Goal: Find specific page/section: Find specific page/section

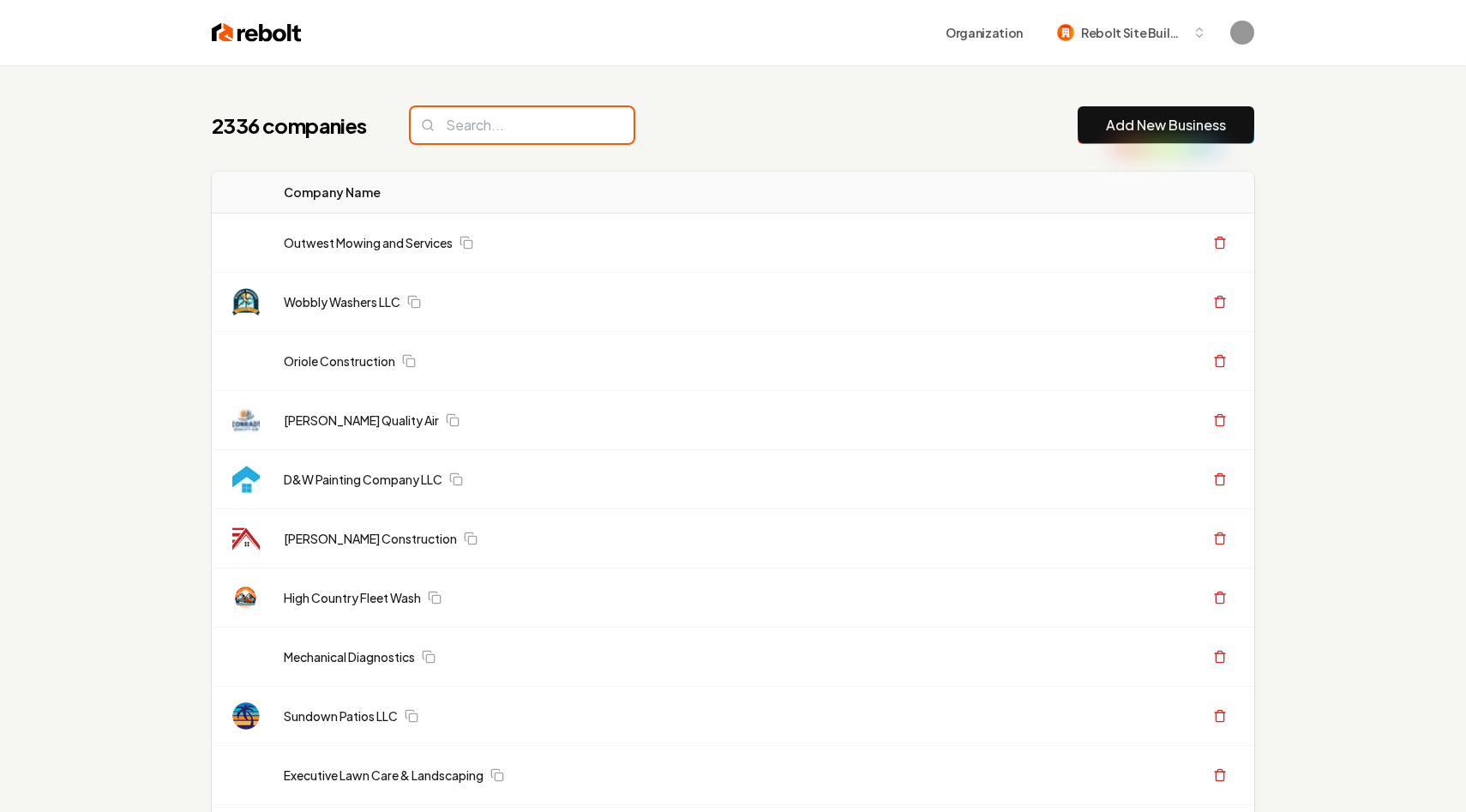
click at [534, 130] on input "search" at bounding box center [522, 125] width 223 height 36
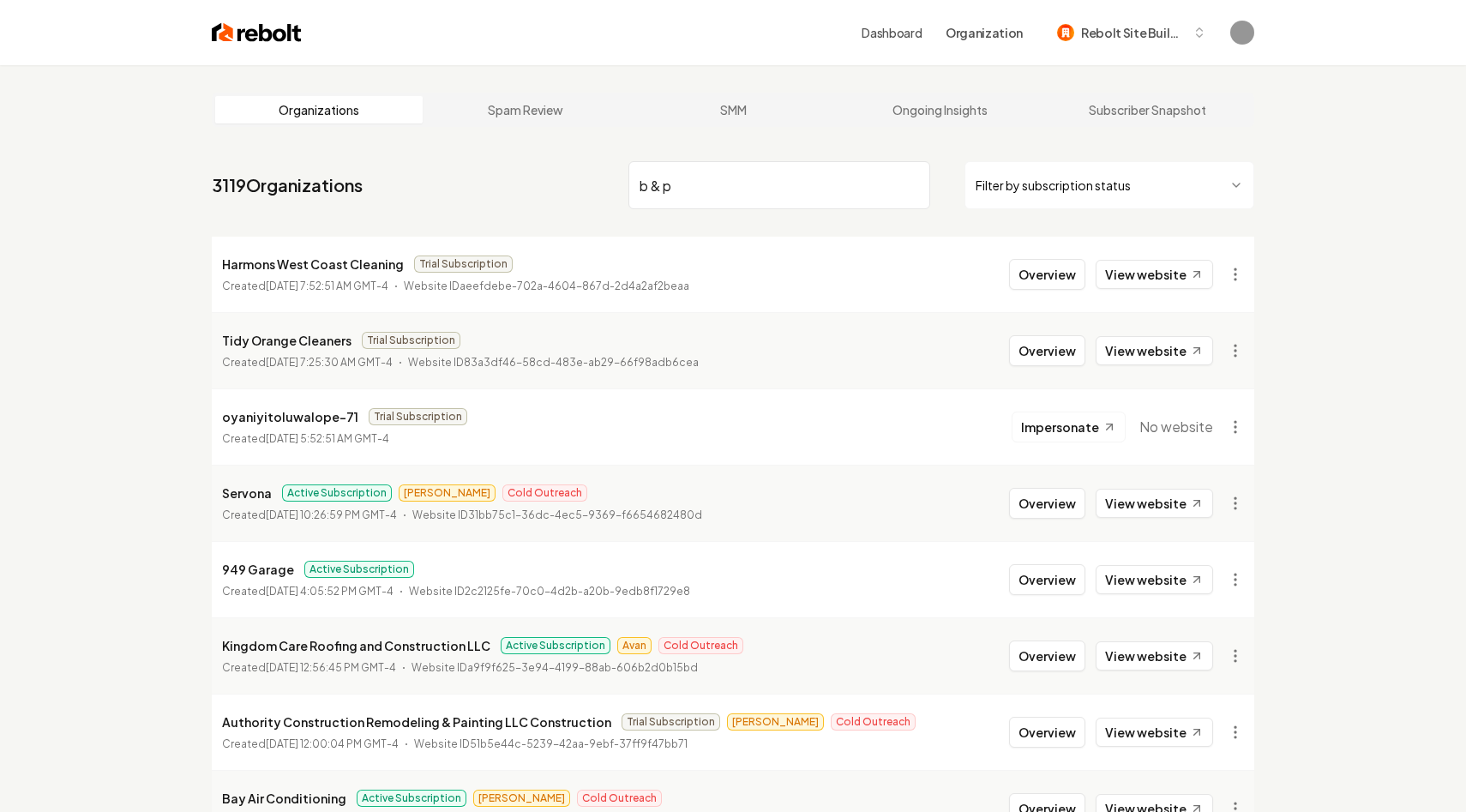
click at [739, 200] on input "b & p" at bounding box center [779, 185] width 302 height 48
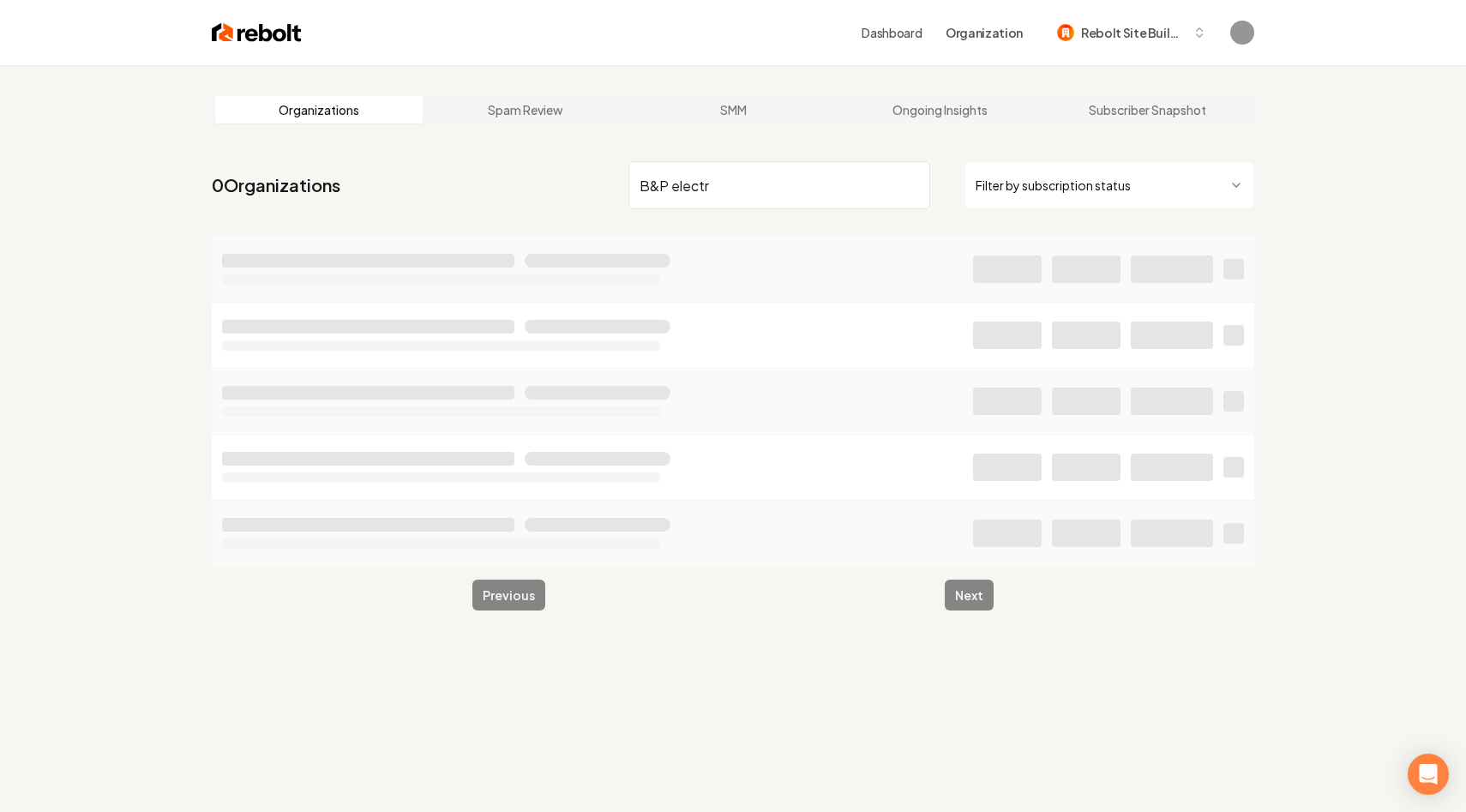
type input "B&P electr"
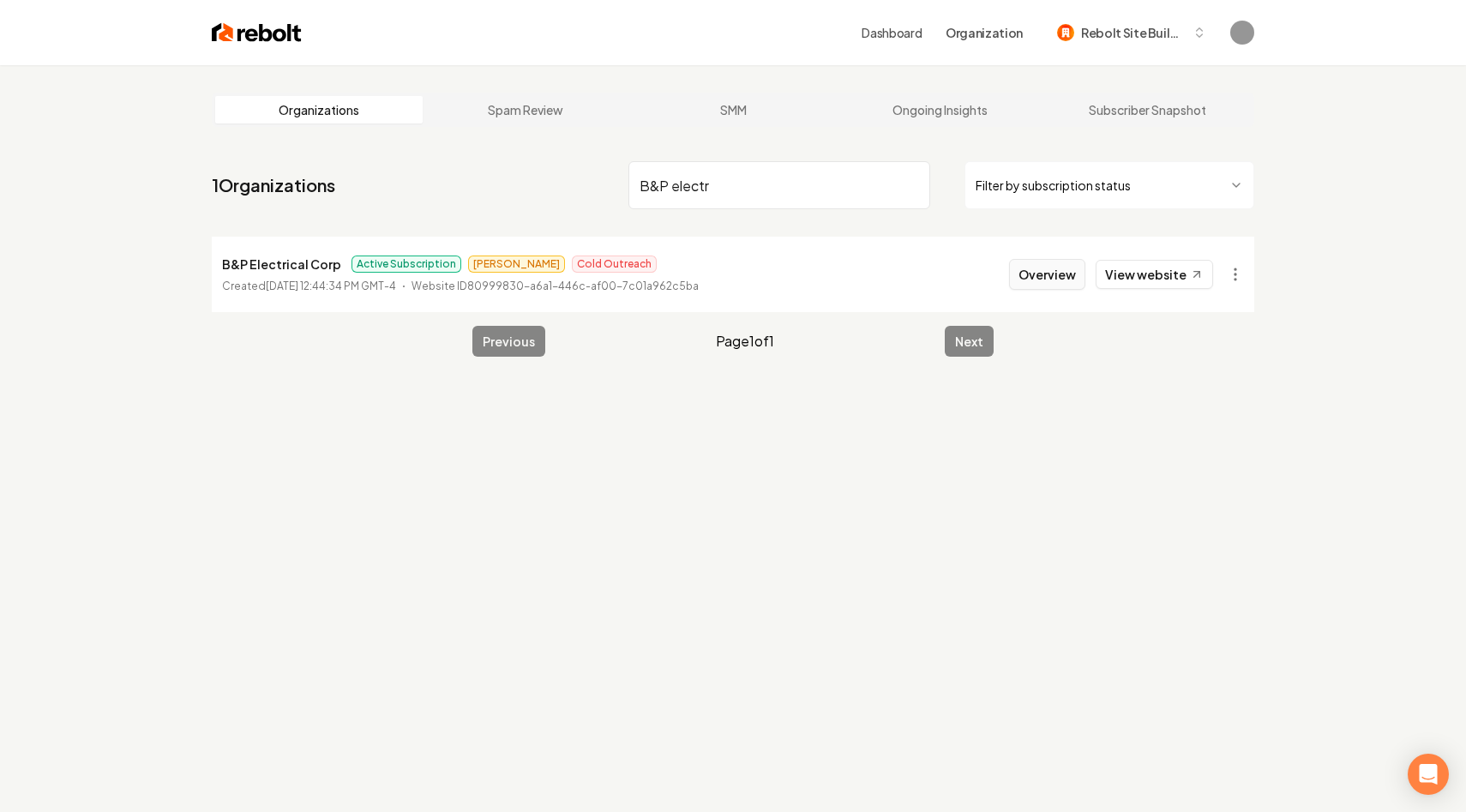
click at [1065, 275] on button "Overview" at bounding box center [1048, 274] width 76 height 30
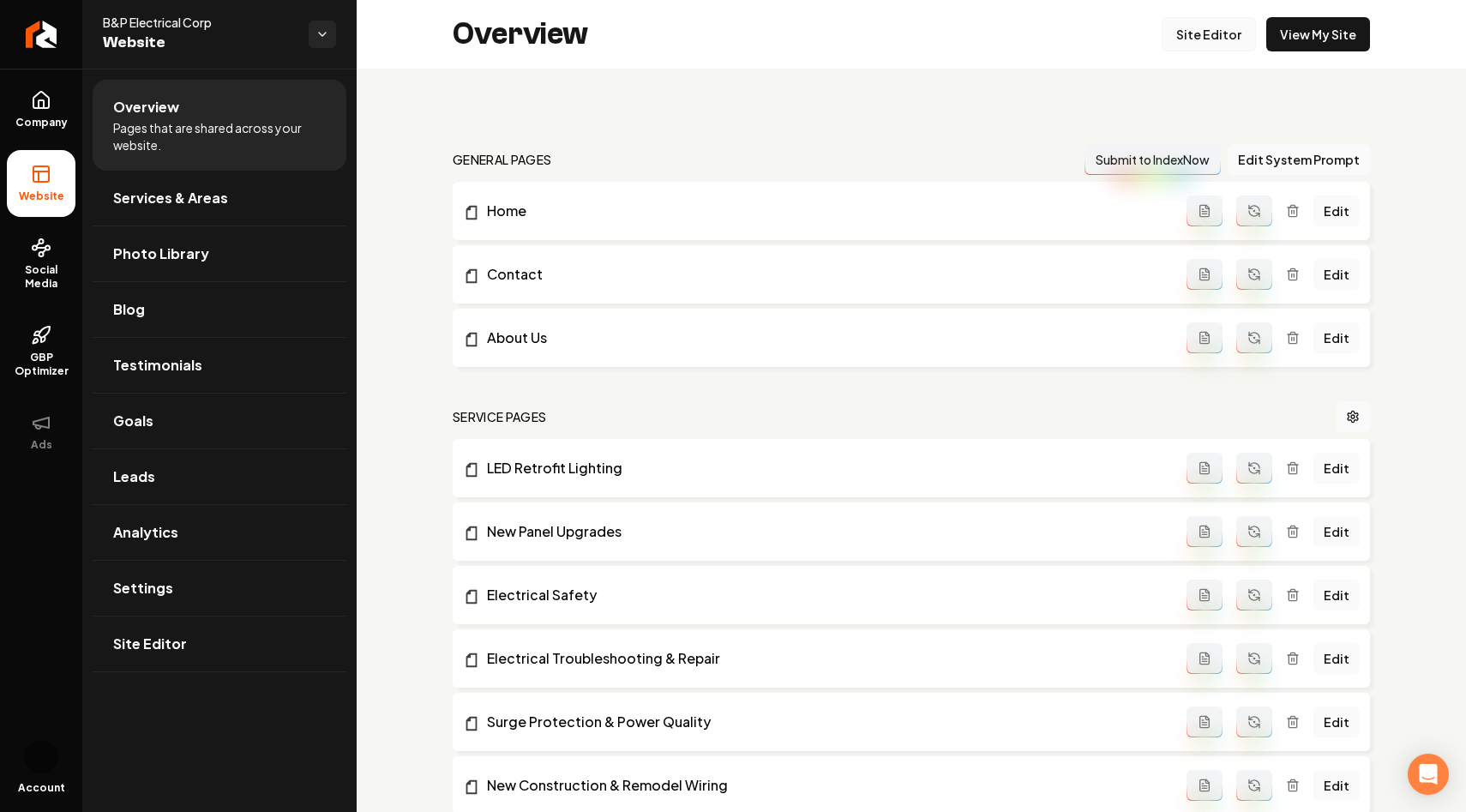
click at [1217, 40] on link "Site Editor" at bounding box center [1209, 34] width 94 height 34
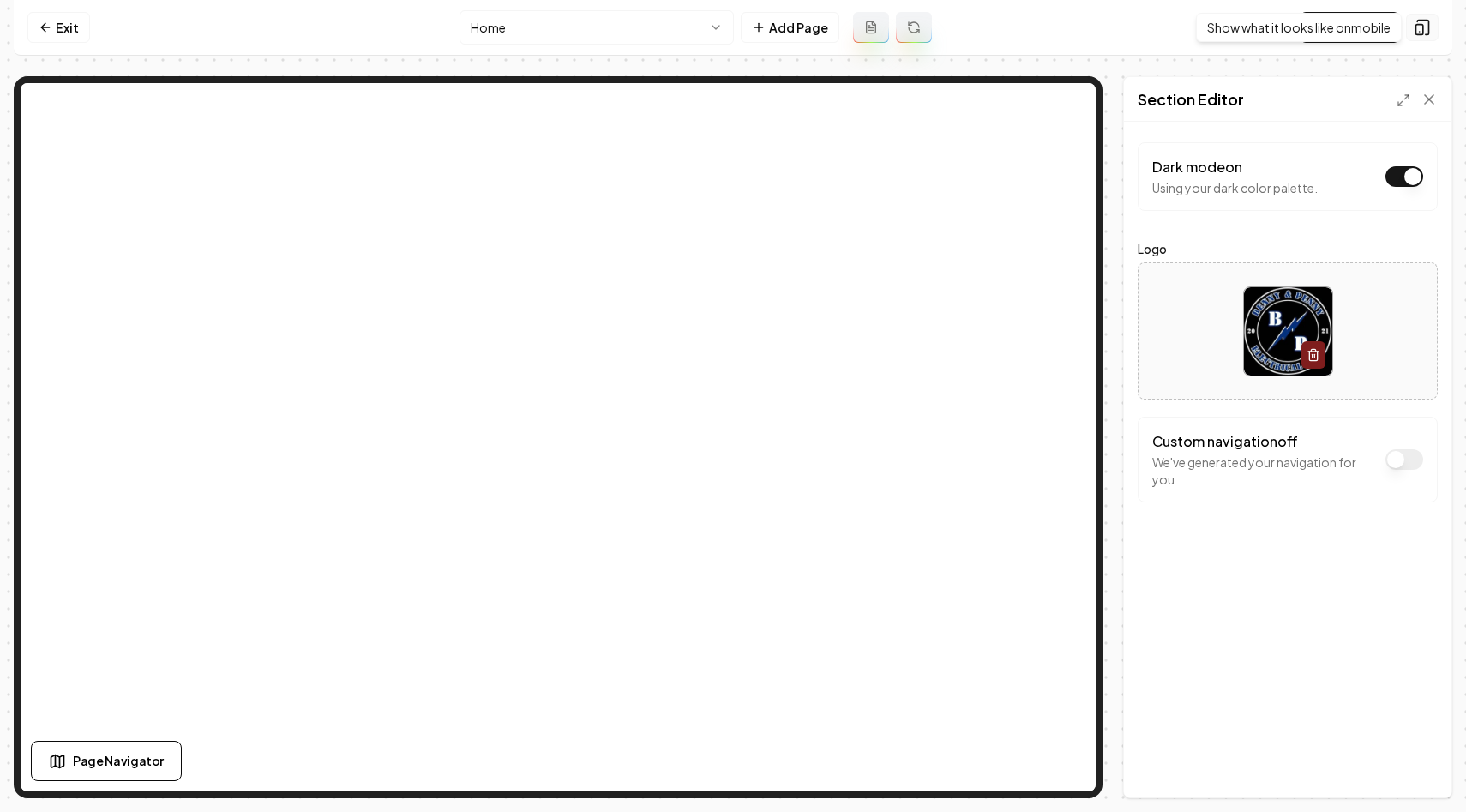
click at [1427, 30] on icon at bounding box center [1422, 28] width 17 height 17
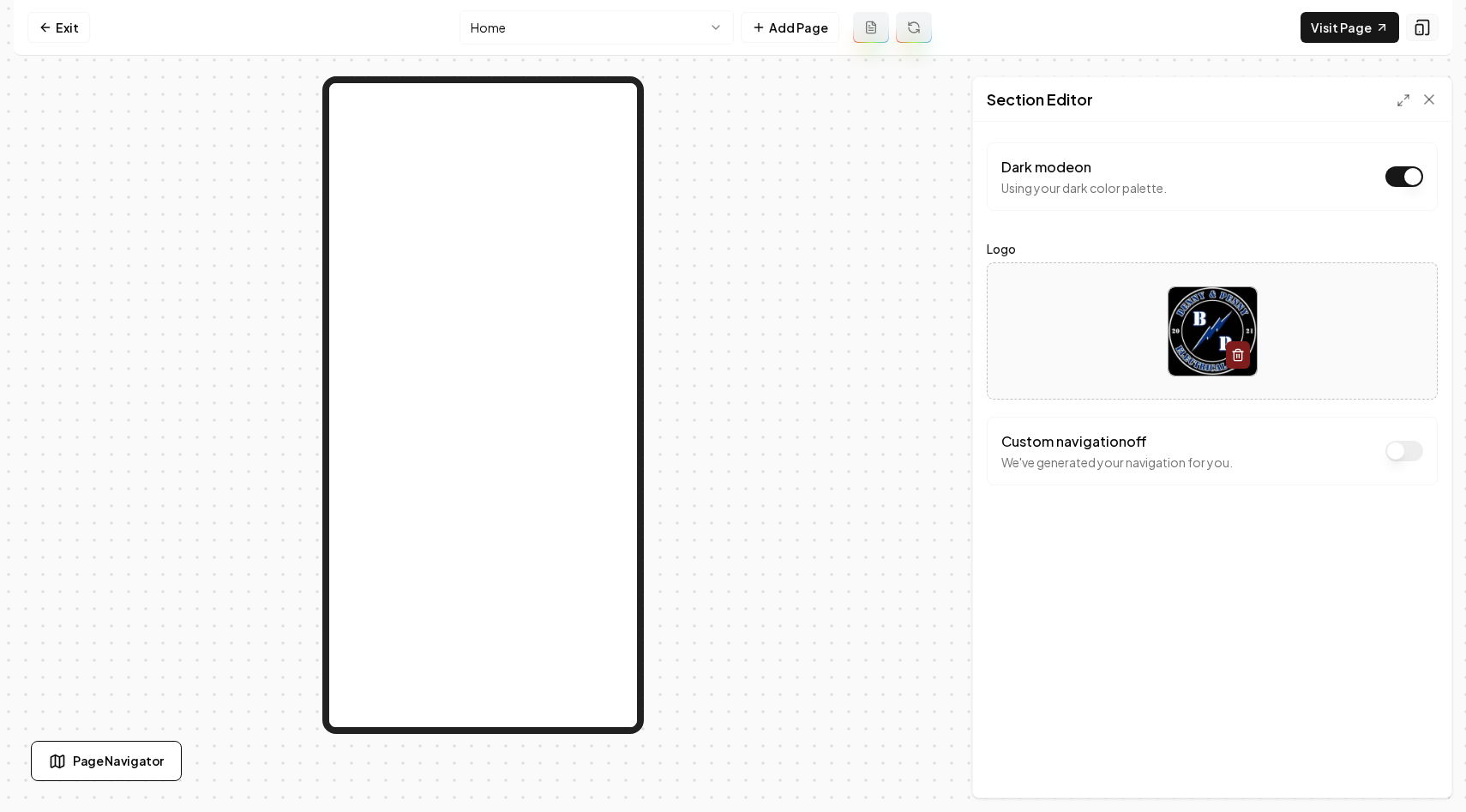
click at [1427, 30] on icon at bounding box center [1422, 28] width 17 height 17
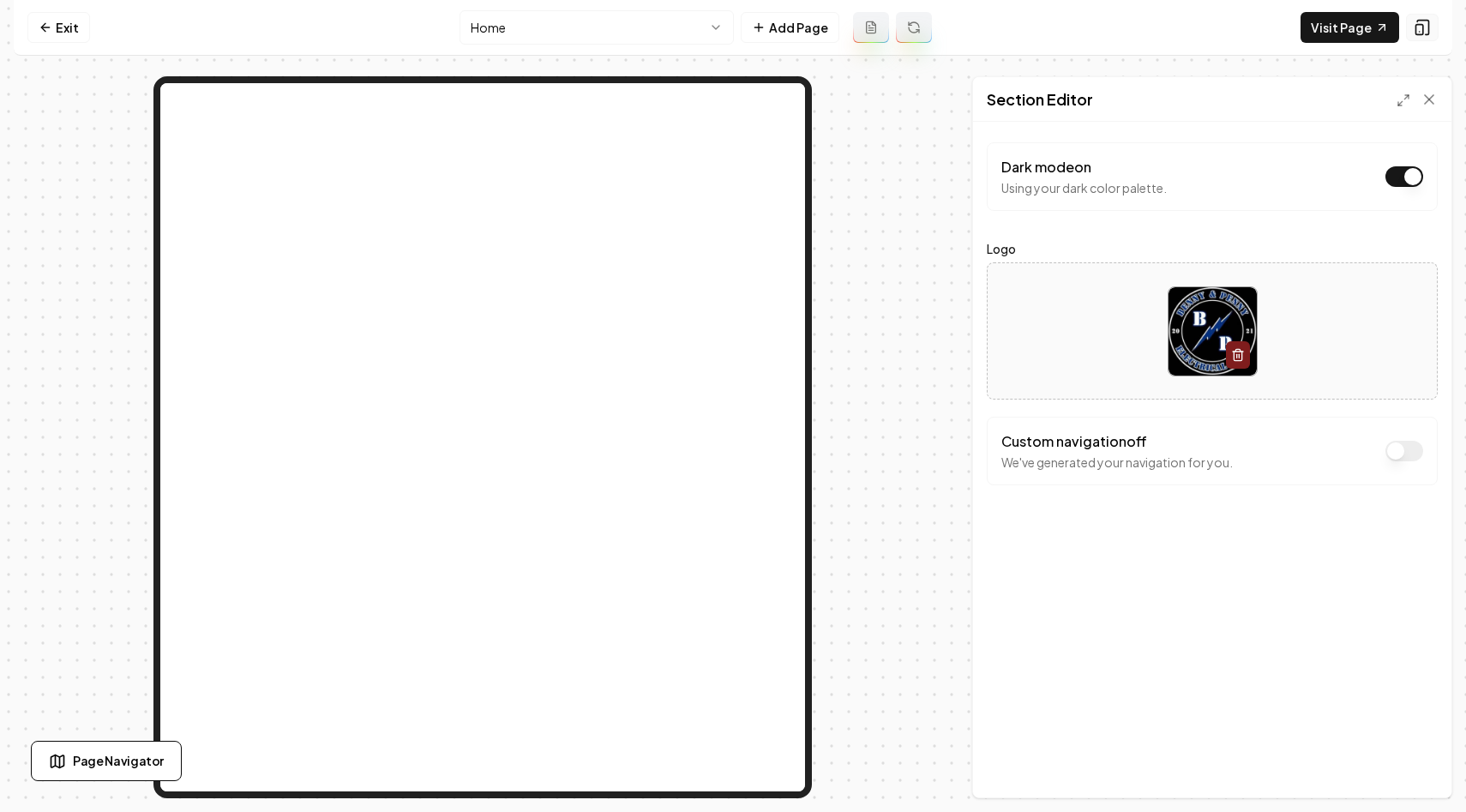
click at [1427, 30] on icon at bounding box center [1422, 28] width 17 height 17
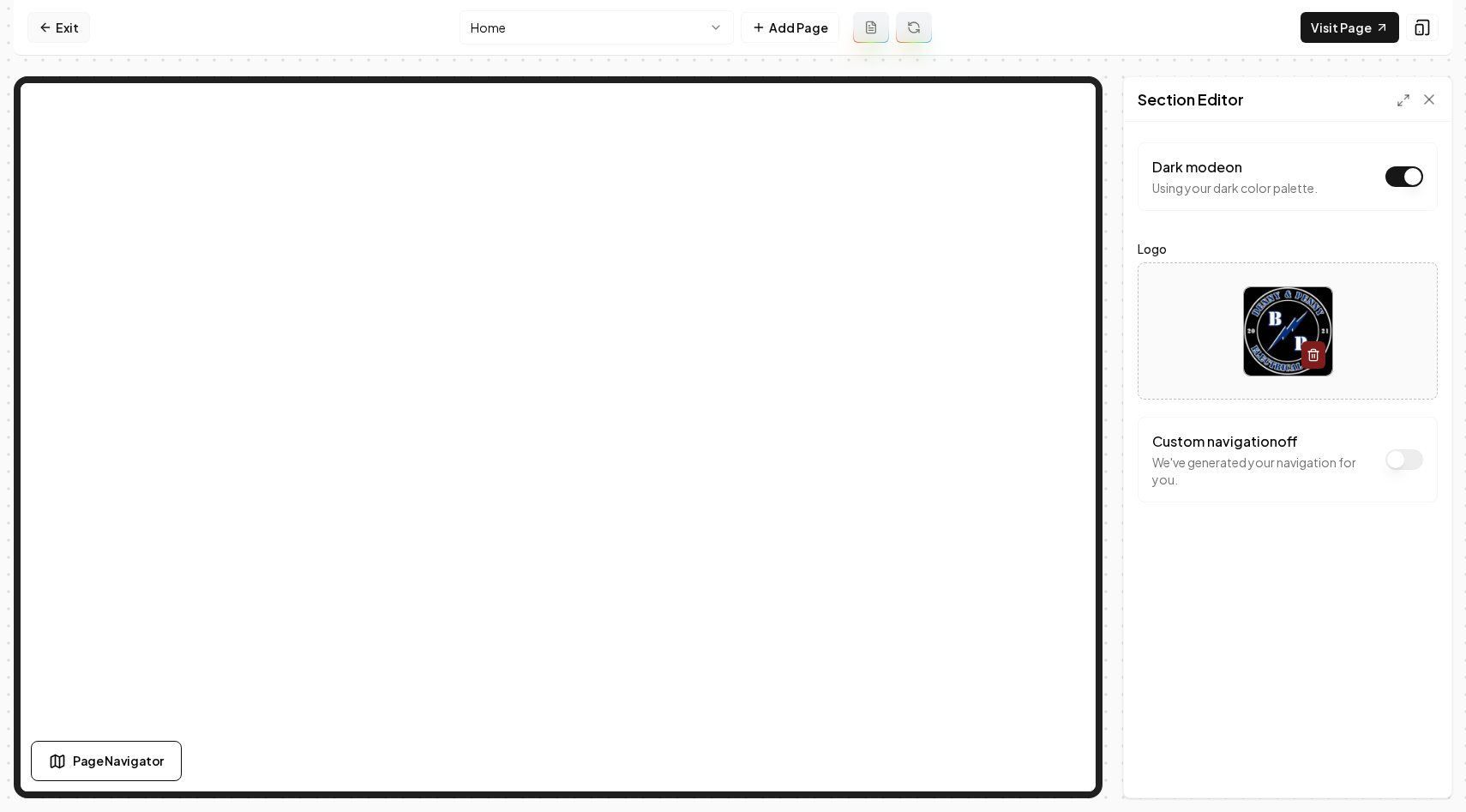
click at [59, 33] on link "Exit" at bounding box center [59, 28] width 63 height 30
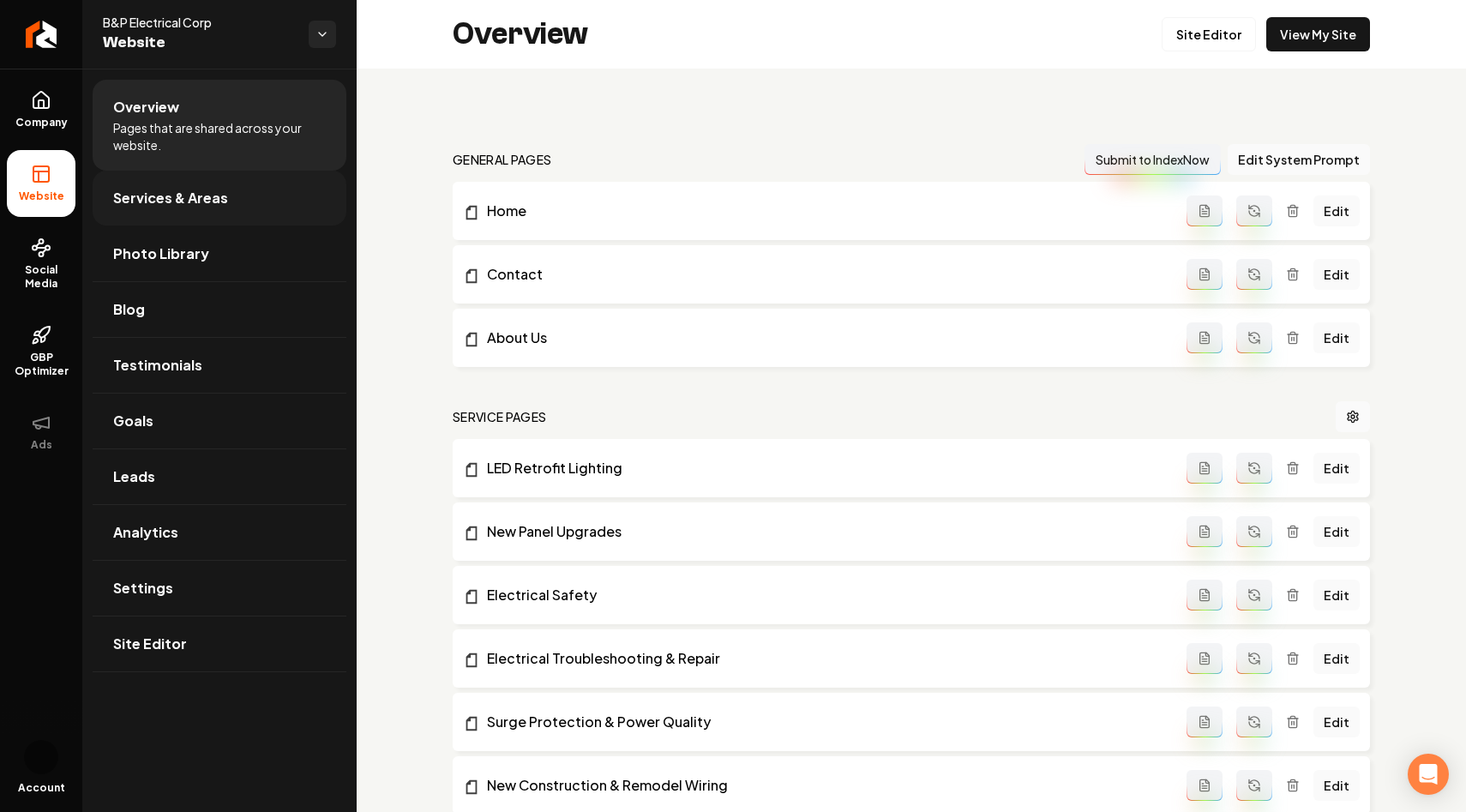
click at [232, 210] on link "Services & Areas" at bounding box center [219, 198] width 254 height 55
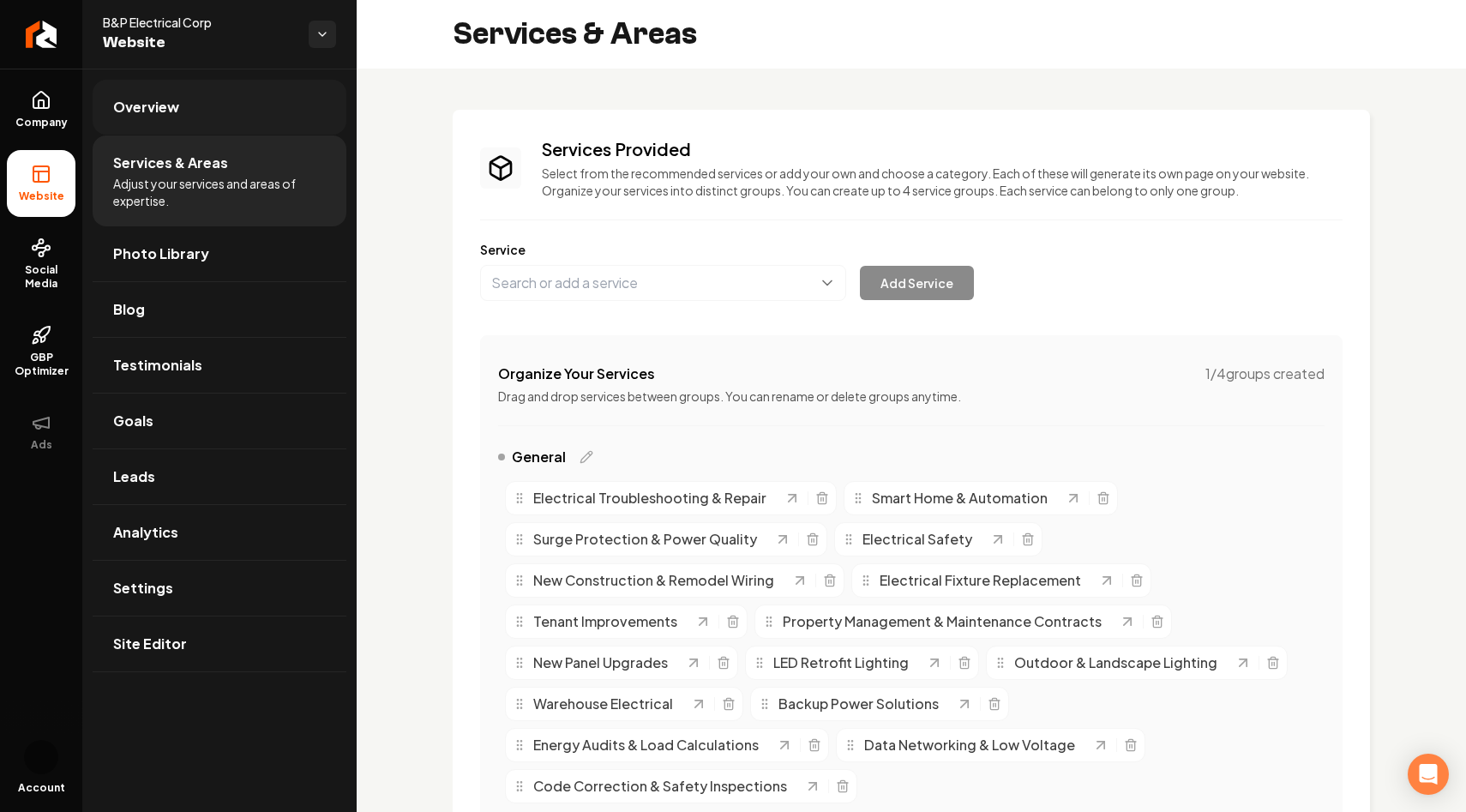
click at [209, 95] on link "Overview" at bounding box center [219, 108] width 254 height 55
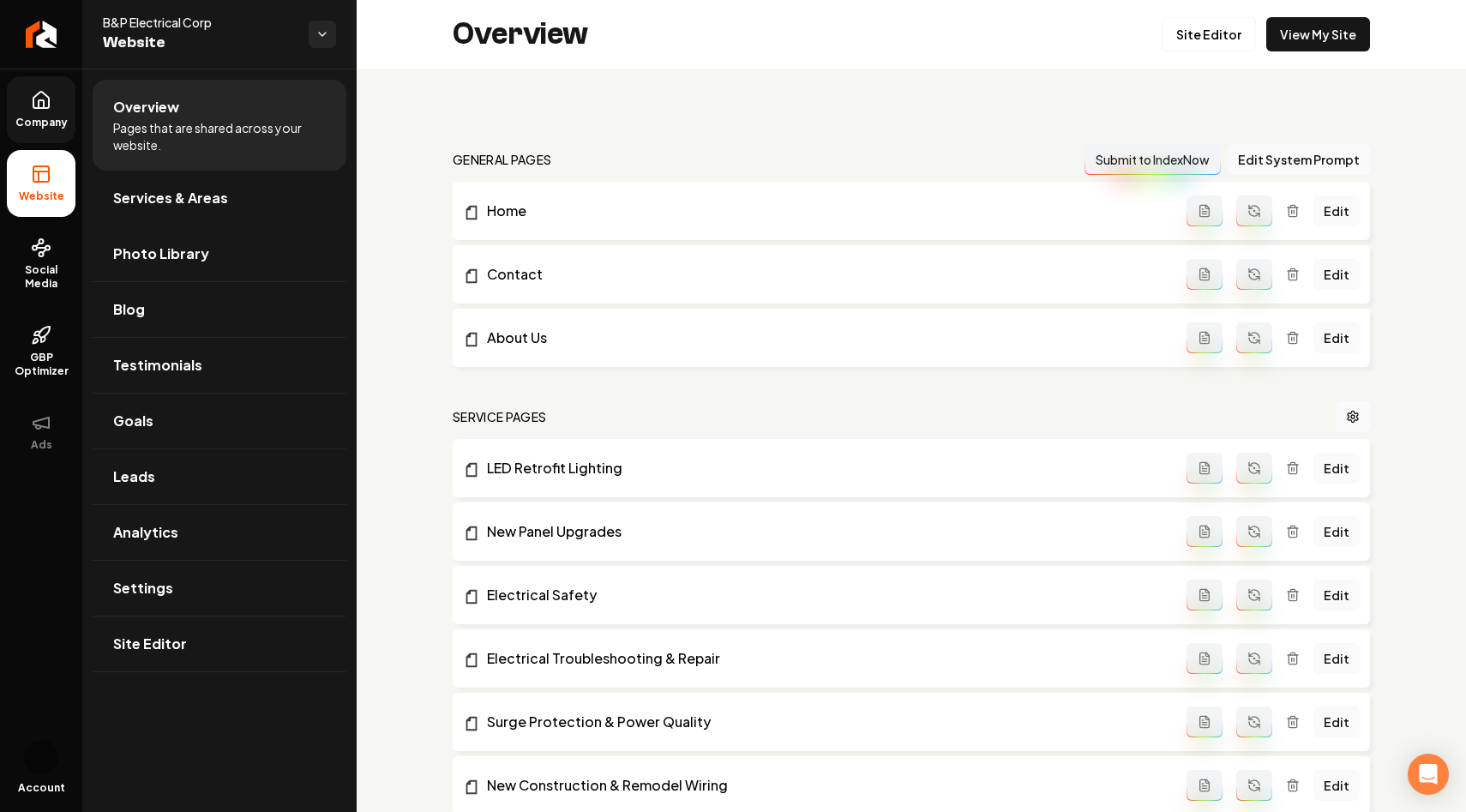
click at [38, 120] on span "Company" at bounding box center [41, 122] width 66 height 13
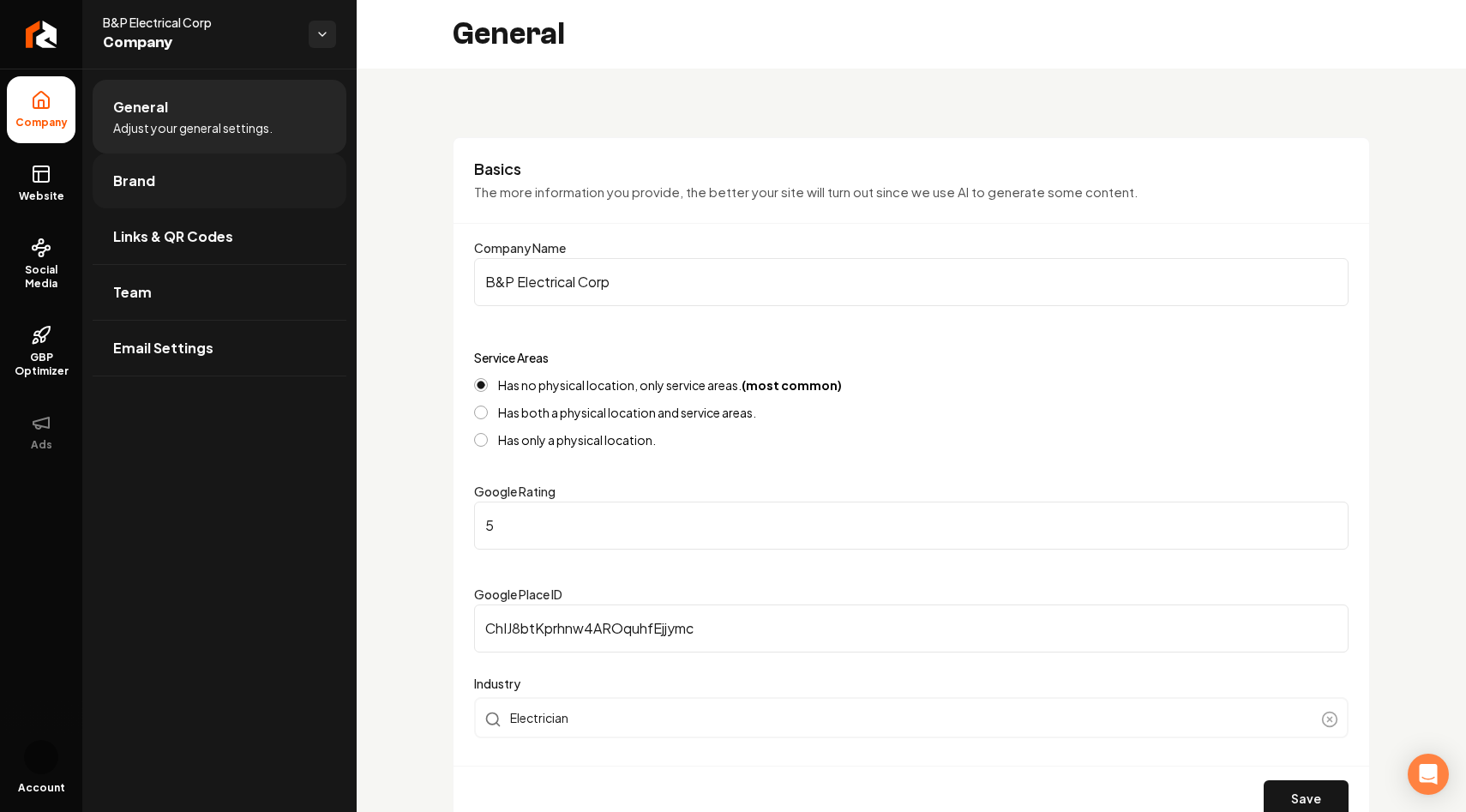
click at [166, 178] on link "Brand" at bounding box center [219, 181] width 254 height 55
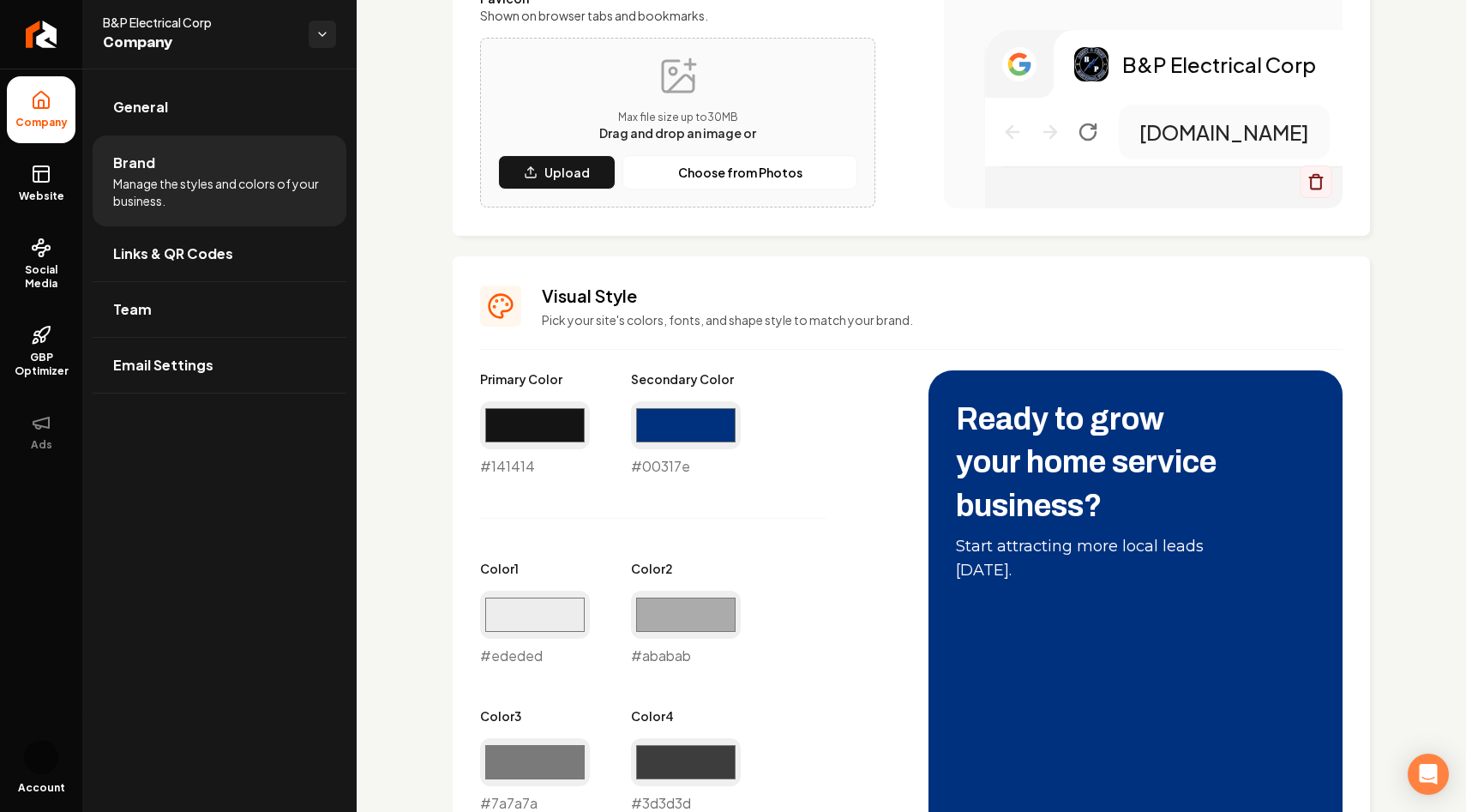
scroll to position [745, 0]
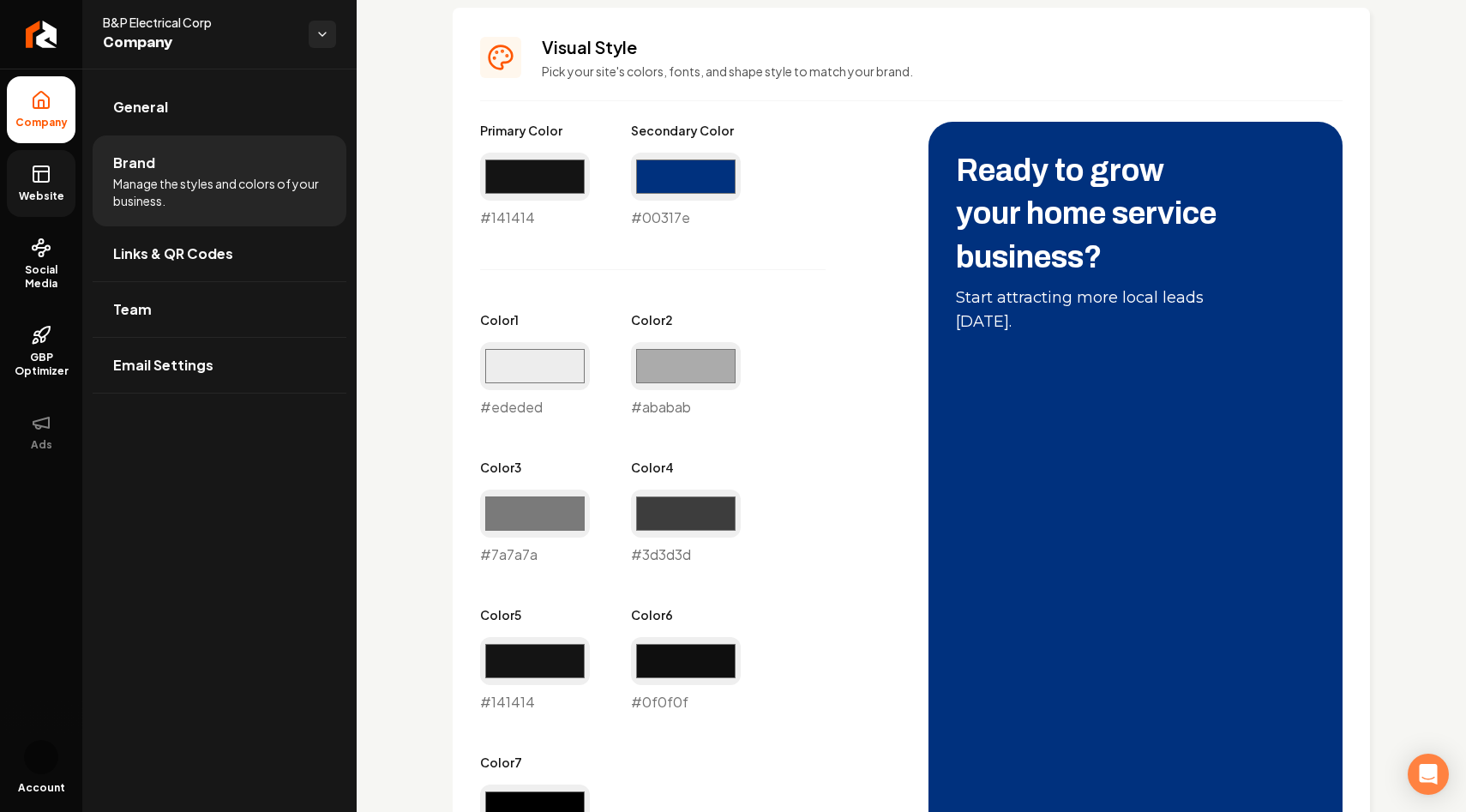
click at [30, 198] on span "Website" at bounding box center [42, 196] width 59 height 13
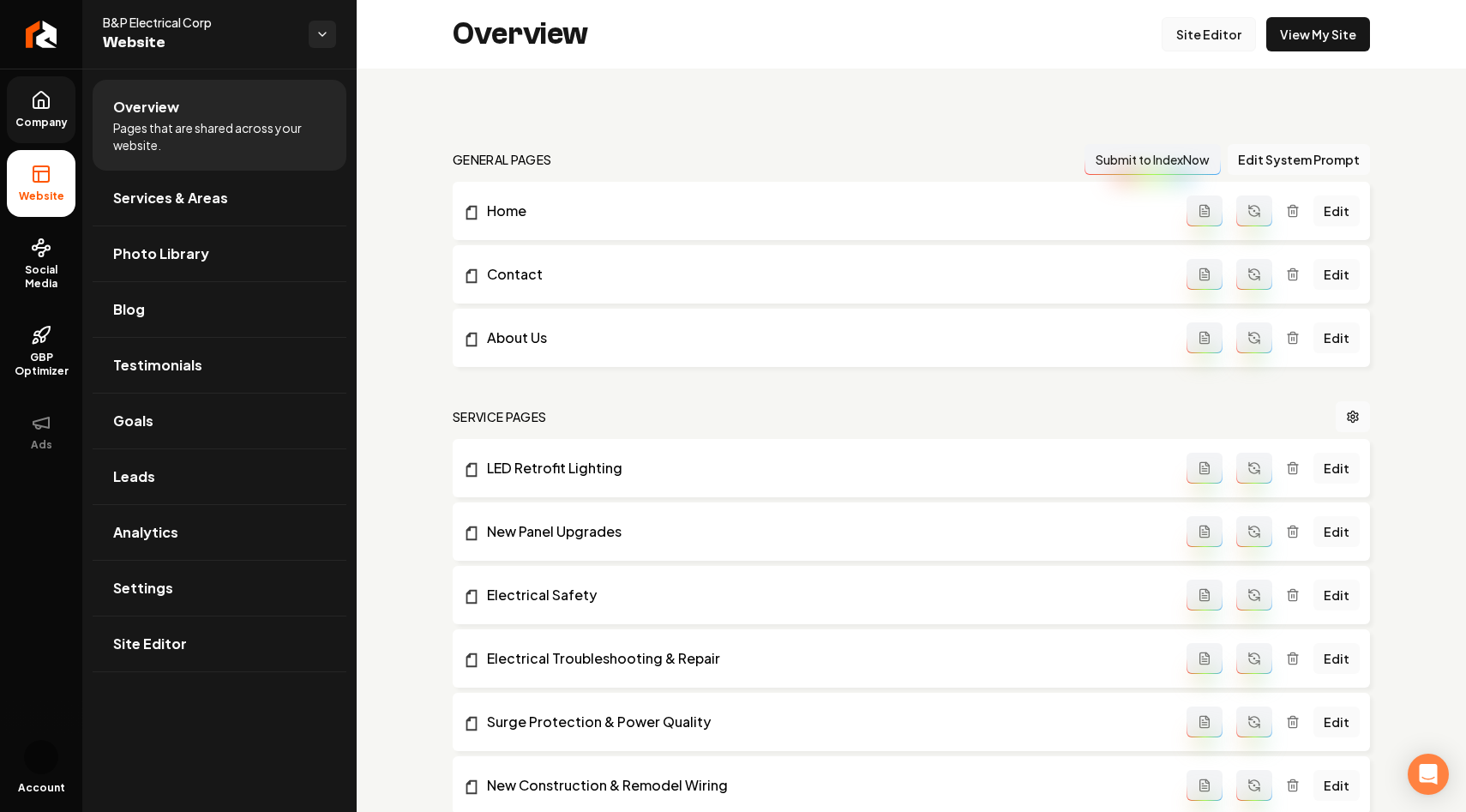
click at [1222, 34] on link "Site Editor" at bounding box center [1209, 34] width 94 height 34
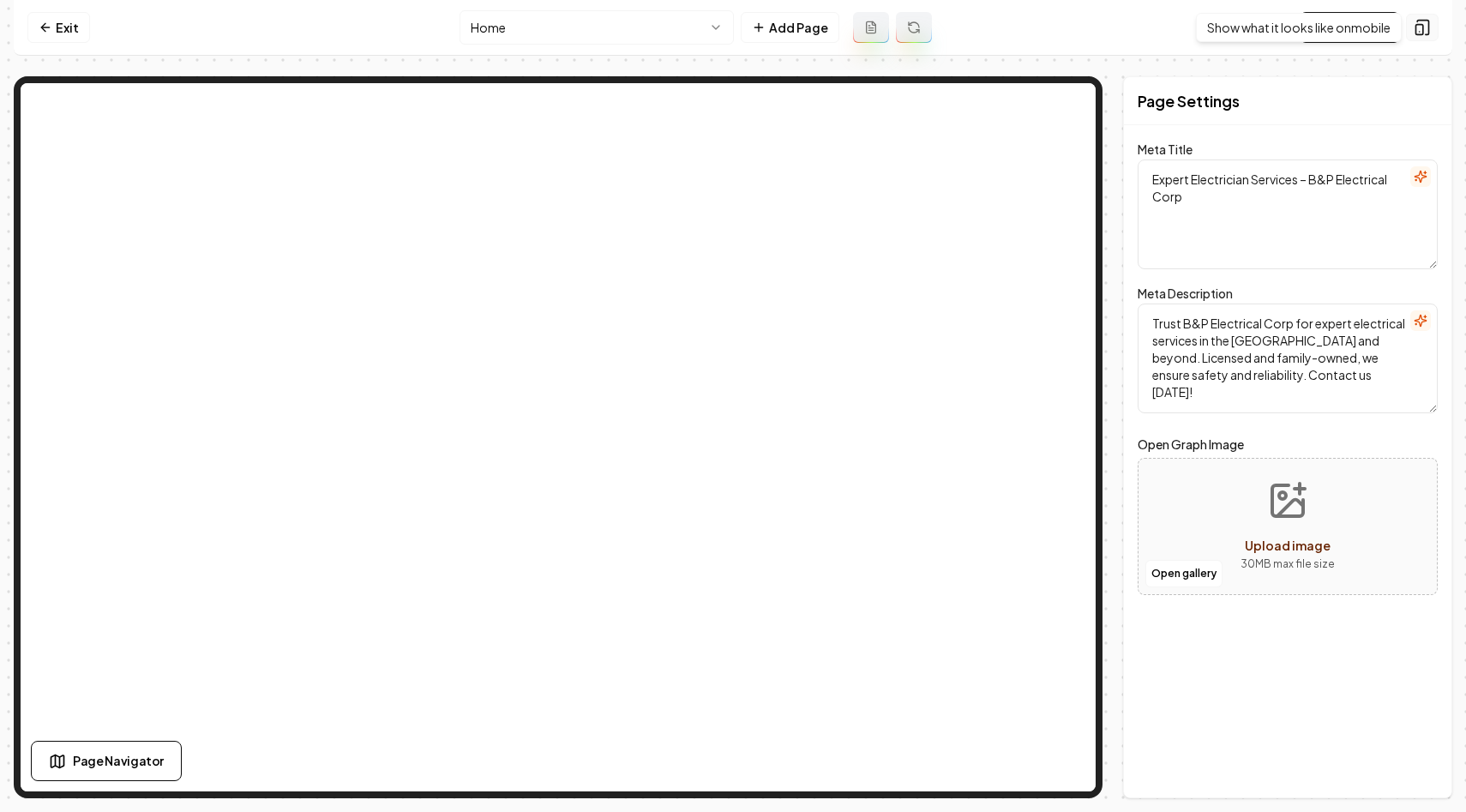
click at [1430, 28] on icon at bounding box center [1422, 28] width 17 height 17
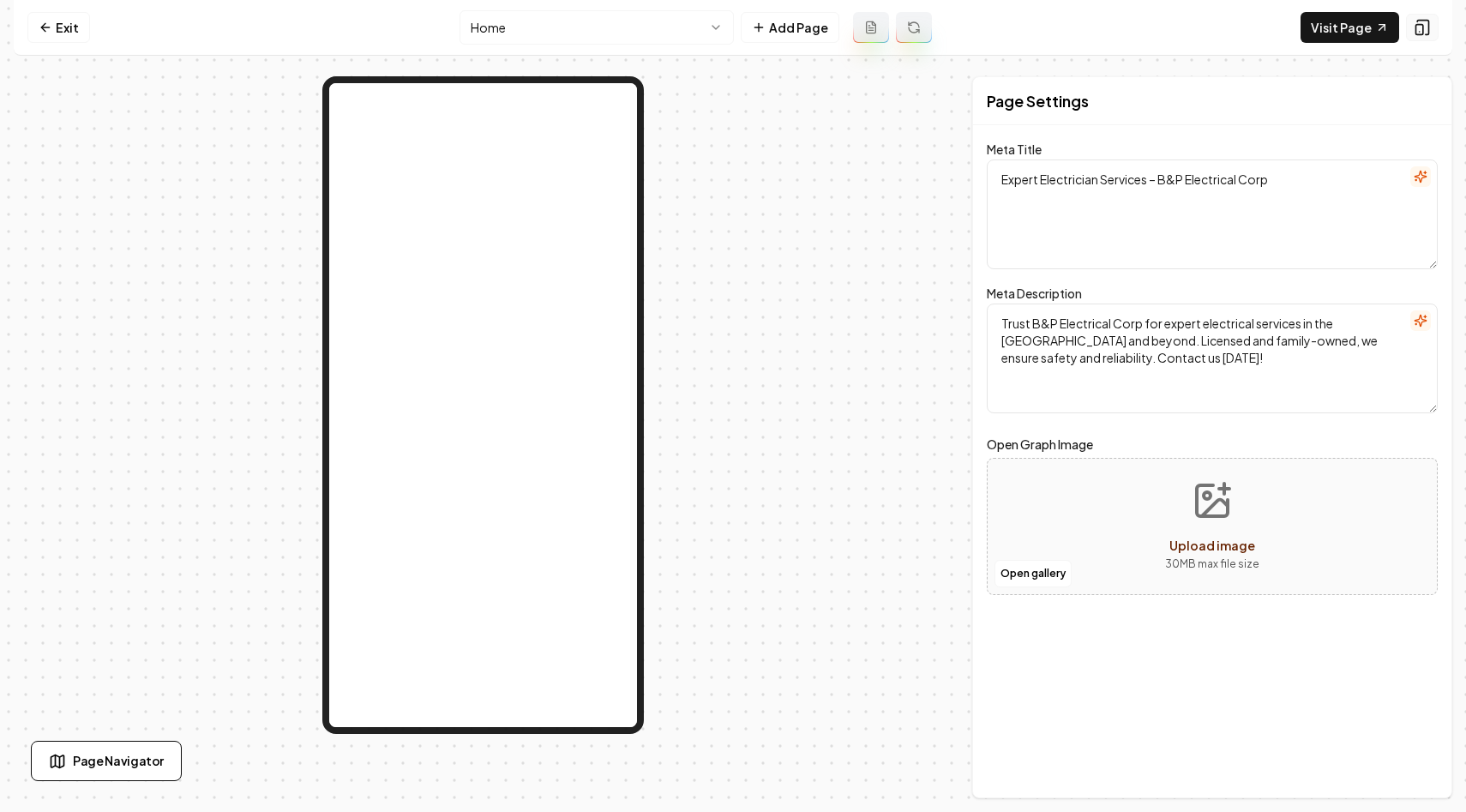
click at [1430, 28] on icon at bounding box center [1422, 28] width 17 height 17
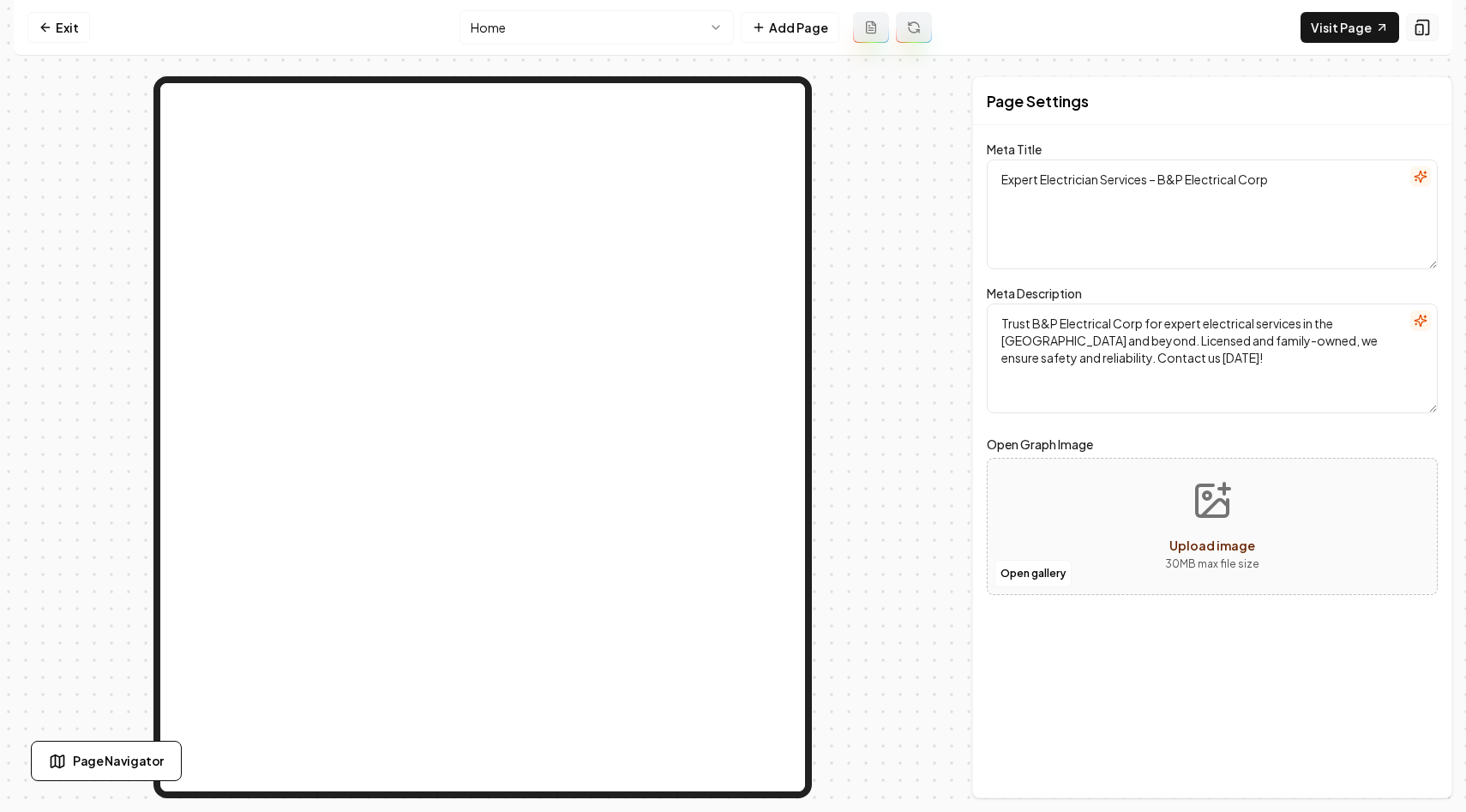
click at [1430, 28] on icon at bounding box center [1422, 28] width 17 height 17
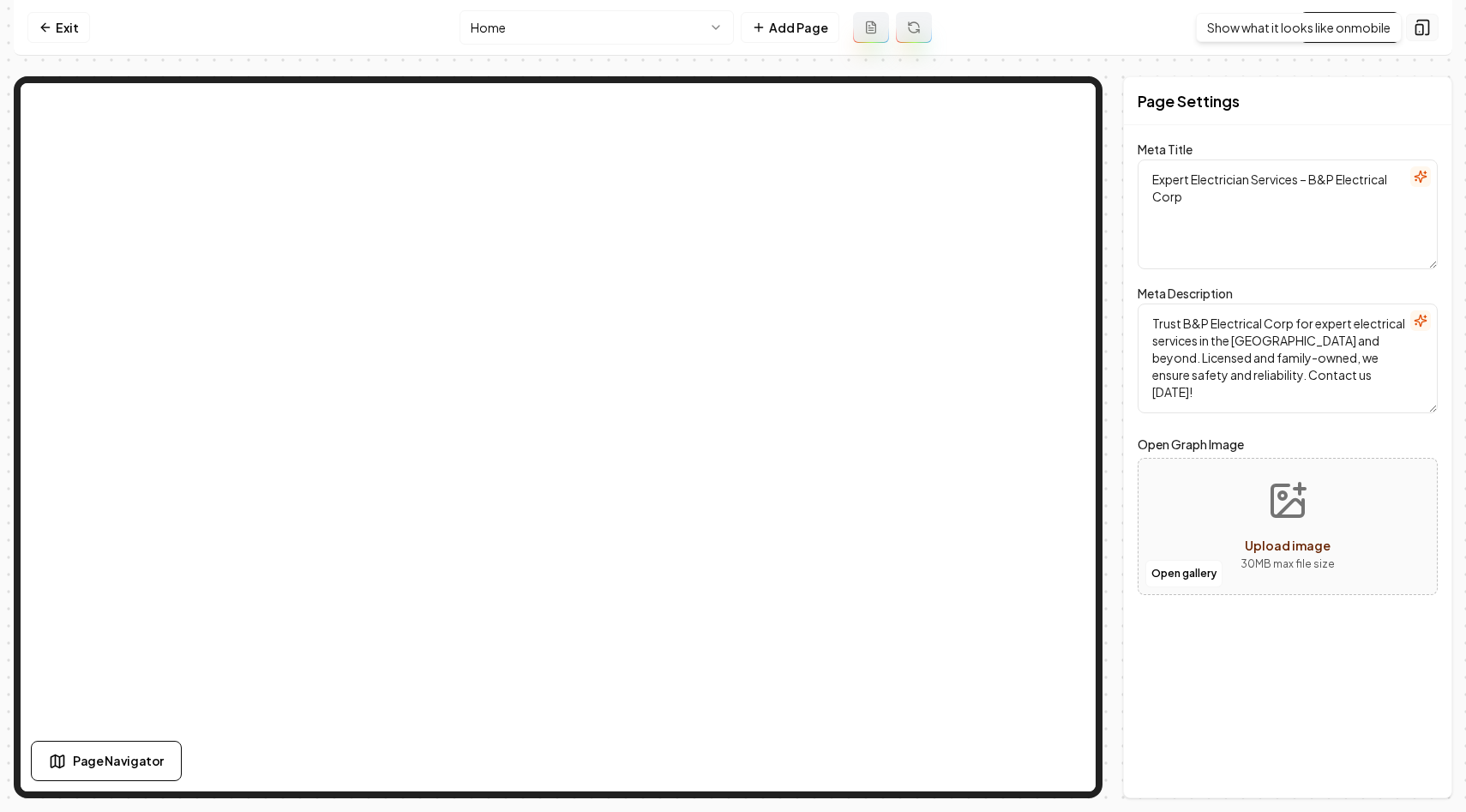
click at [1434, 24] on button at bounding box center [1422, 27] width 32 height 28
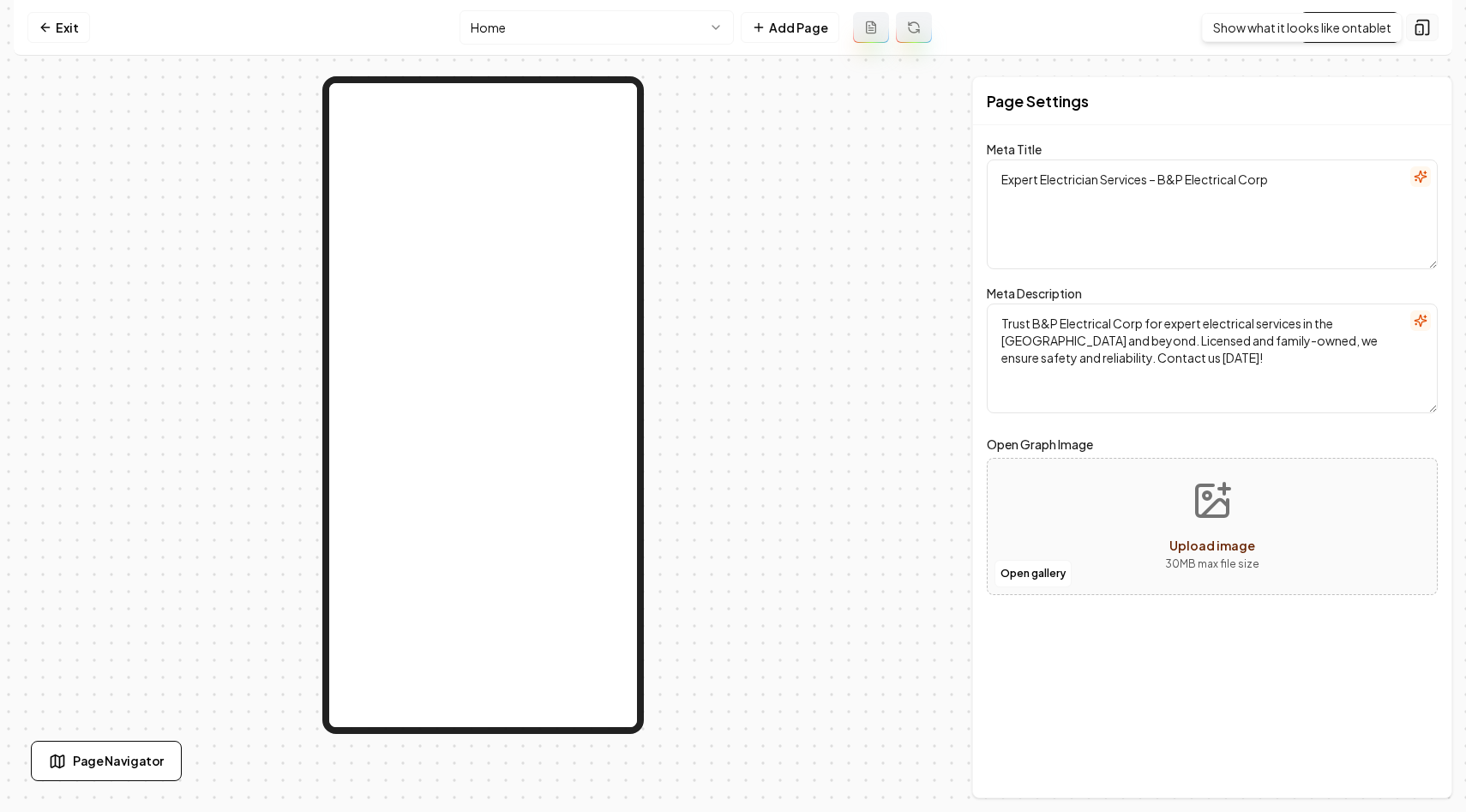
click at [1433, 28] on button at bounding box center [1422, 27] width 32 height 28
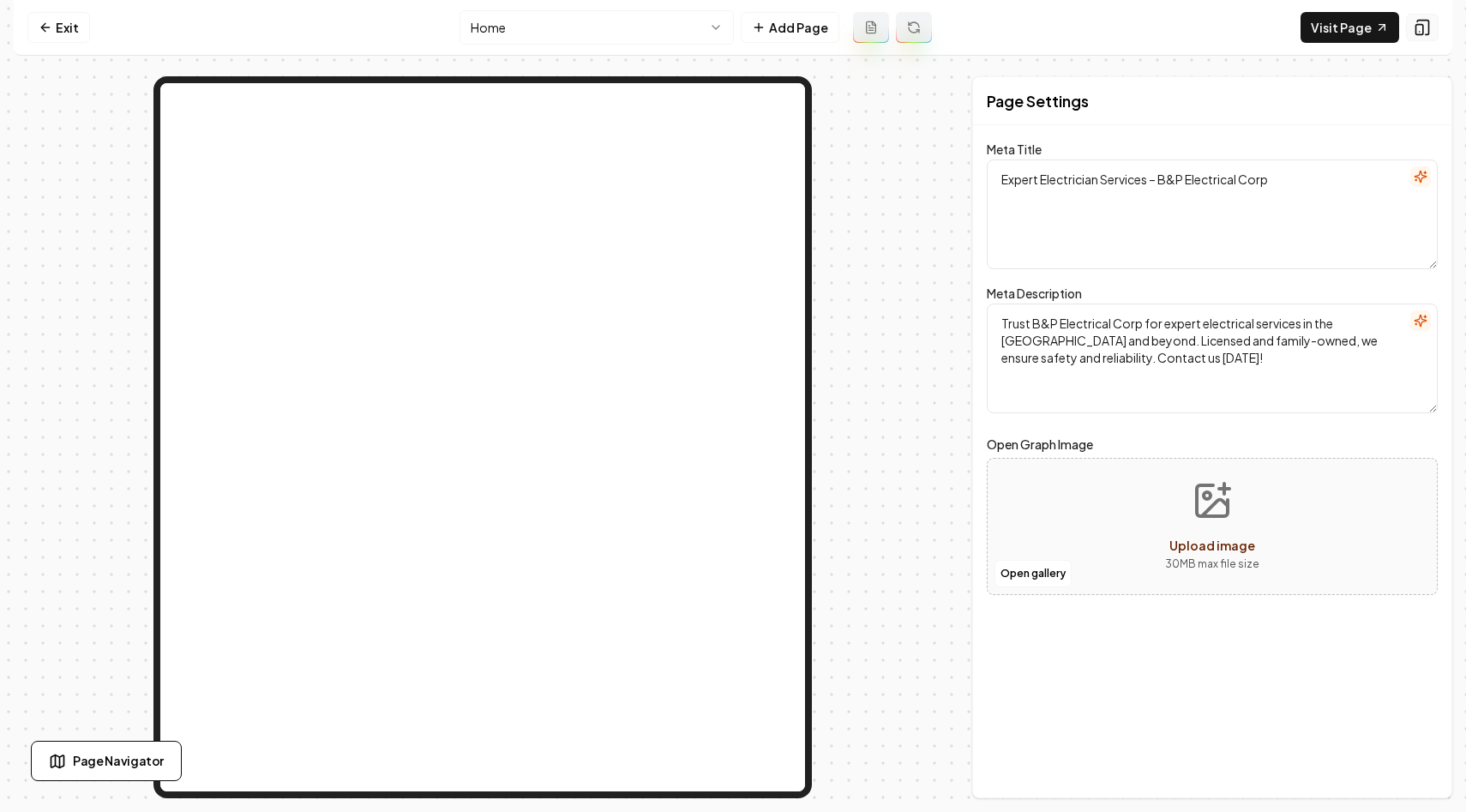
click at [1433, 28] on button at bounding box center [1422, 27] width 32 height 28
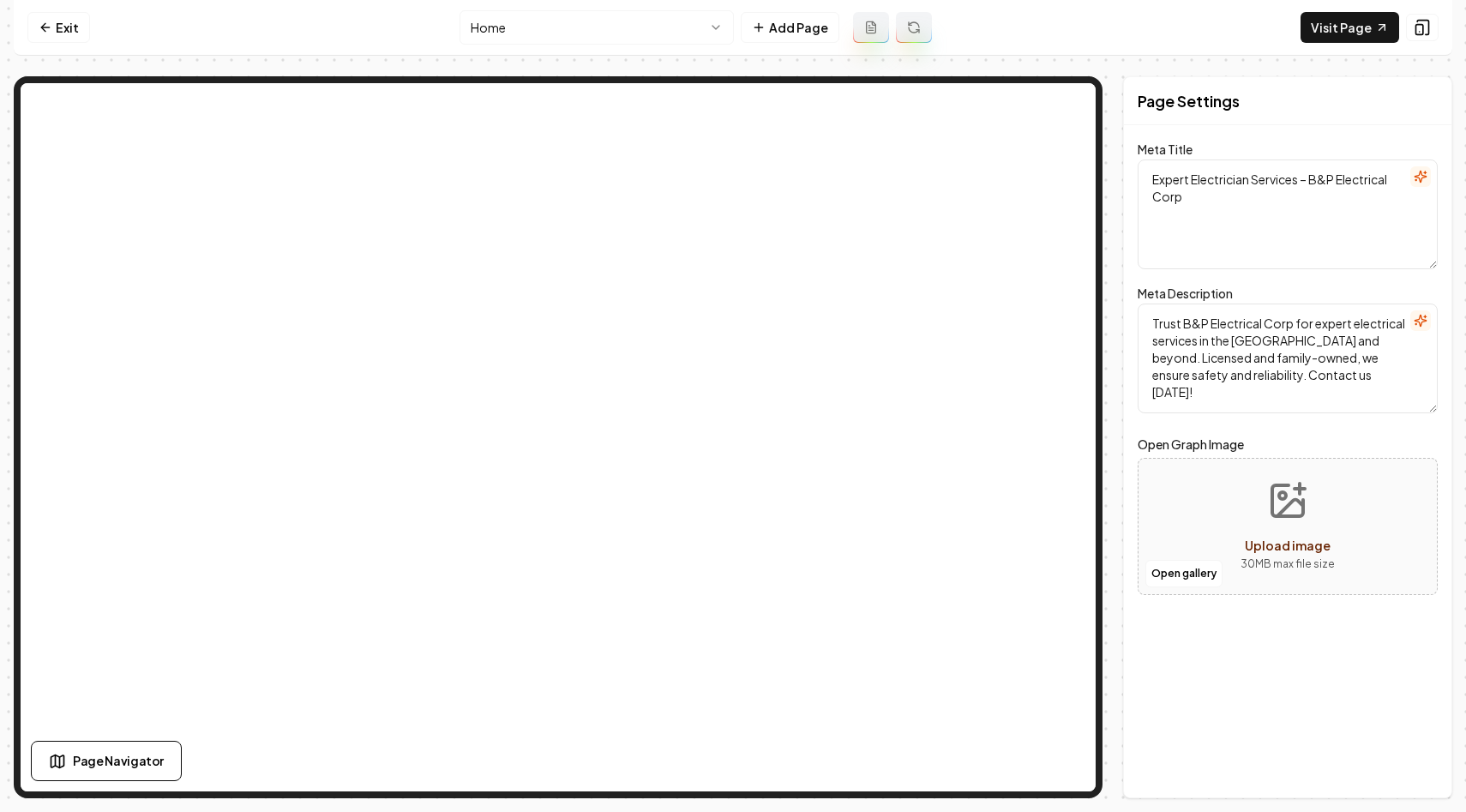
click at [1168, 12] on nav "Exit Home Add Page Visit Page" at bounding box center [732, 28] width 1438 height 55
